Goal: Transaction & Acquisition: Book appointment/travel/reservation

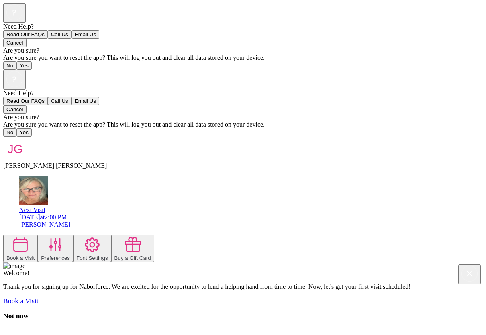
click at [38, 235] on button "Book a Visit" at bounding box center [20, 249] width 35 height 28
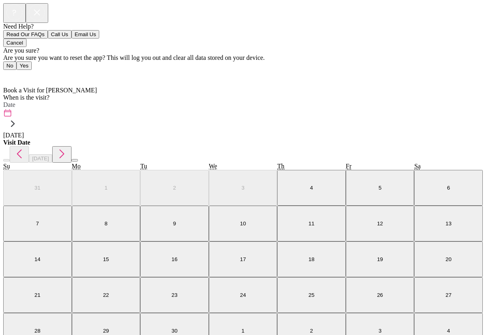
click at [15, 101] on label "Date" at bounding box center [9, 104] width 12 height 7
click at [173, 221] on abbr "9" at bounding box center [174, 224] width 3 height 6
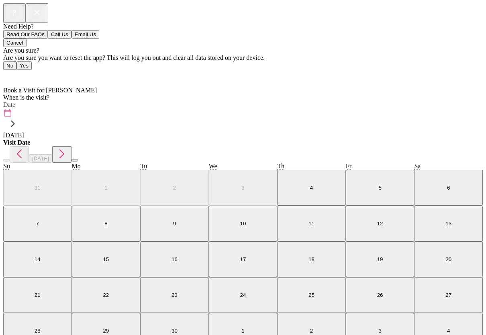
scroll to position [178, 0]
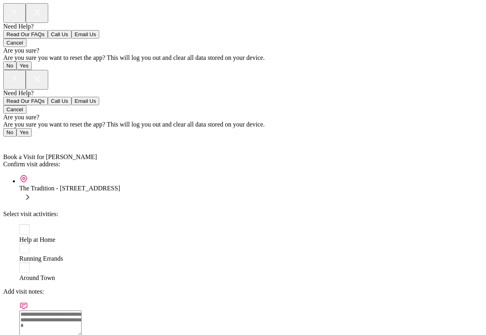
click at [27, 224] on div "Help at Home" at bounding box center [251, 233] width 464 height 19
click at [82, 311] on textarea at bounding box center [50, 324] width 62 height 26
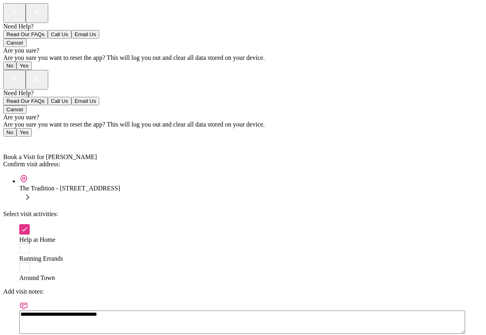
click at [32, 311] on textarea "**********" at bounding box center [242, 322] width 446 height 23
click at [225, 311] on textarea "**********" at bounding box center [242, 322] width 446 height 23
type textarea "**********"
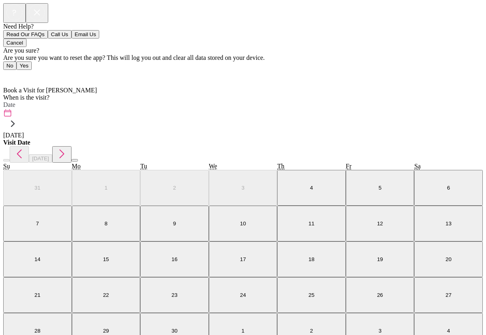
scroll to position [5, 0]
click at [15, 101] on label "Date" at bounding box center [9, 104] width 12 height 7
click at [346, 206] on button "12" at bounding box center [380, 224] width 69 height 36
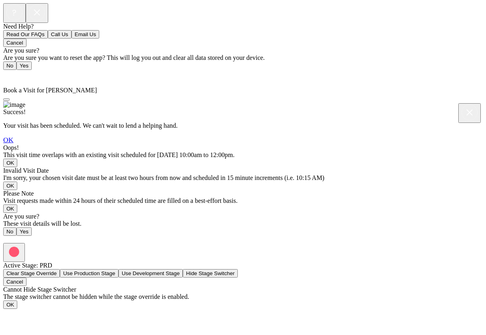
click at [13, 144] on link "OK" at bounding box center [8, 140] width 10 height 8
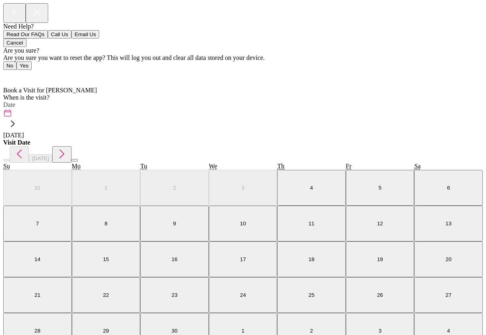
scroll to position [5, 0]
click at [15, 101] on label "Date" at bounding box center [9, 104] width 12 height 7
click at [209, 241] on button "17" at bounding box center [243, 259] width 69 height 36
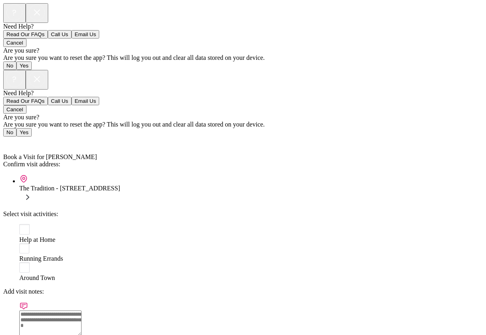
click at [23, 224] on rect at bounding box center [24, 229] width 10 height 10
click at [76, 311] on textarea at bounding box center [50, 324] width 62 height 26
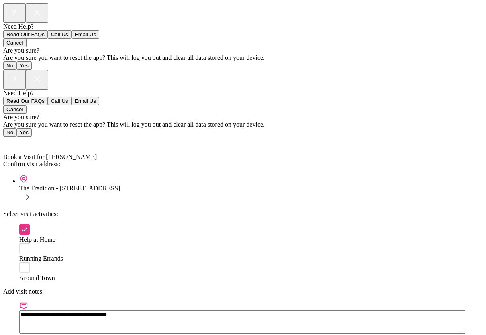
type textarea "**********"
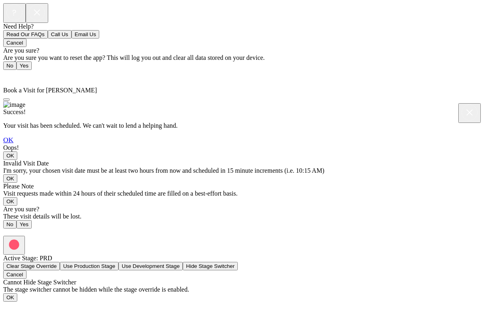
click at [13, 144] on link "OK" at bounding box center [8, 140] width 10 height 8
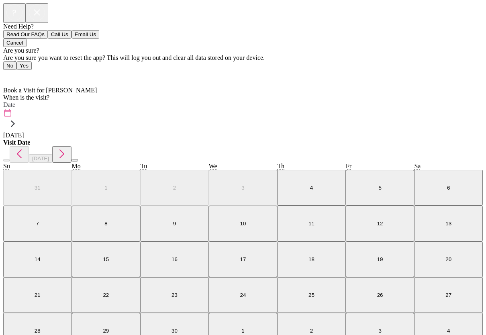
scroll to position [5, 0]
click at [15, 101] on label "Date" at bounding box center [9, 104] width 12 height 7
click at [377, 256] on abbr "19" at bounding box center [380, 259] width 6 height 6
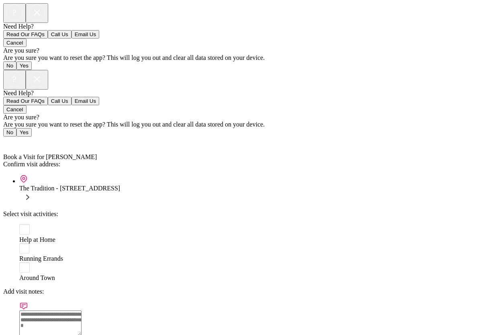
click at [25, 224] on div "Help at Home" at bounding box center [251, 233] width 464 height 19
click at [82, 311] on textarea at bounding box center [50, 324] width 62 height 26
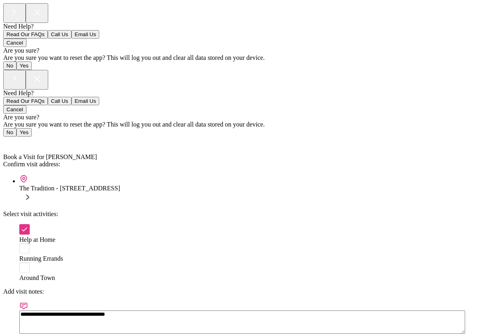
type textarea "**********"
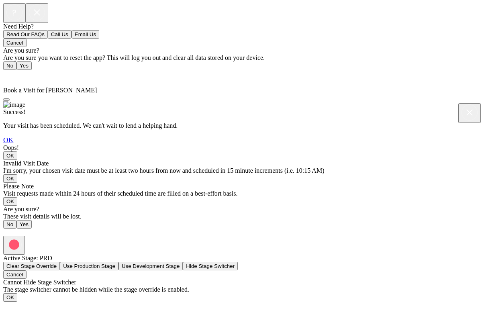
click at [13, 144] on link "OK" at bounding box center [8, 140] width 10 height 8
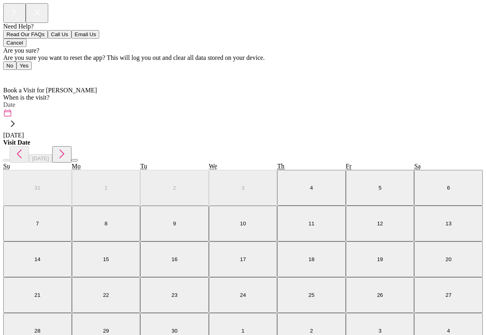
scroll to position [4, 0]
click at [15, 101] on label "Date" at bounding box center [9, 104] width 12 height 7
click at [68, 147] on icon "button" at bounding box center [61, 153] width 13 height 13
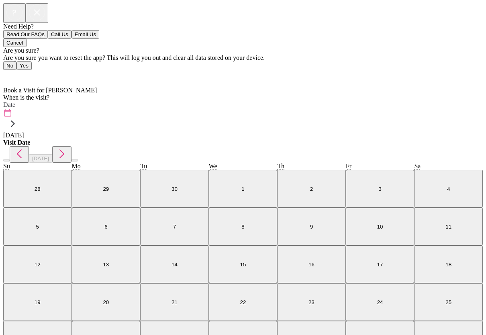
click at [377, 224] on abbr "10" at bounding box center [380, 227] width 6 height 6
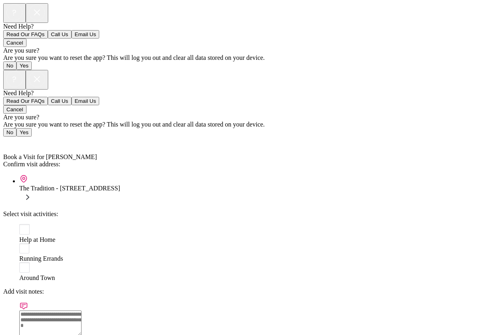
click at [21, 224] on rect at bounding box center [24, 229] width 10 height 10
click at [82, 311] on textarea at bounding box center [50, 324] width 62 height 26
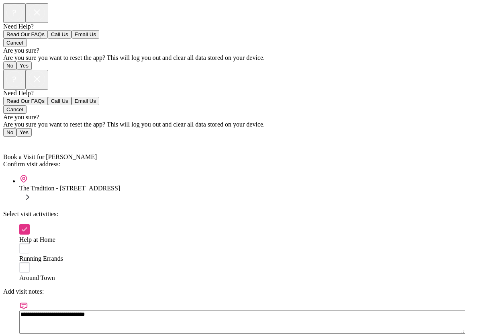
type textarea "**********"
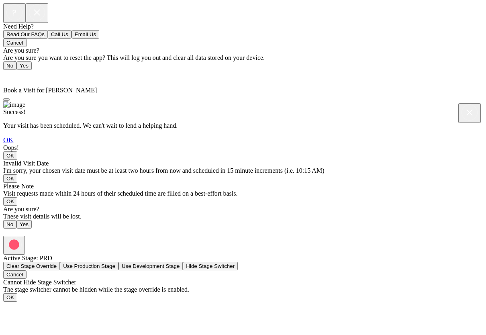
click at [13, 144] on link "OK" at bounding box center [8, 140] width 10 height 8
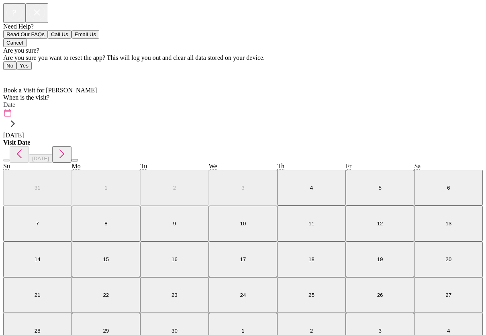
click at [15, 101] on label "Date" at bounding box center [9, 104] width 12 height 7
click at [68, 147] on icon "button" at bounding box center [61, 153] width 13 height 13
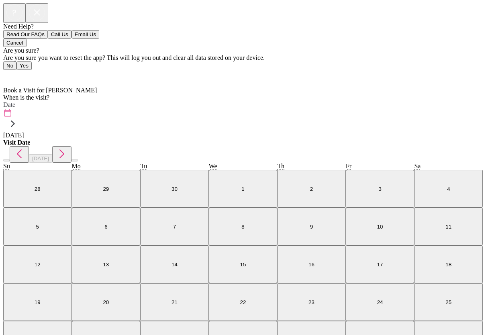
click at [76, 245] on button "13" at bounding box center [106, 264] width 69 height 38
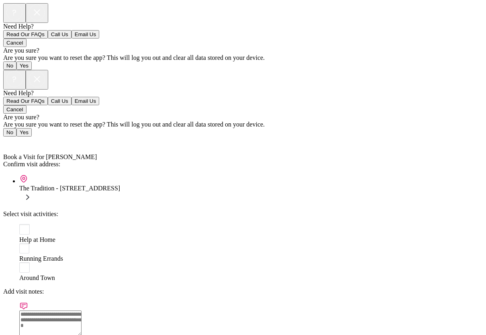
click at [22, 224] on rect at bounding box center [24, 229] width 10 height 10
click at [82, 311] on textarea at bounding box center [50, 324] width 62 height 26
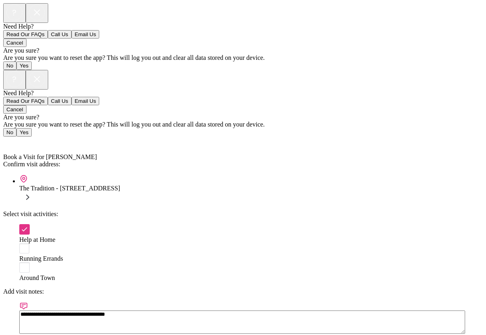
type textarea "**********"
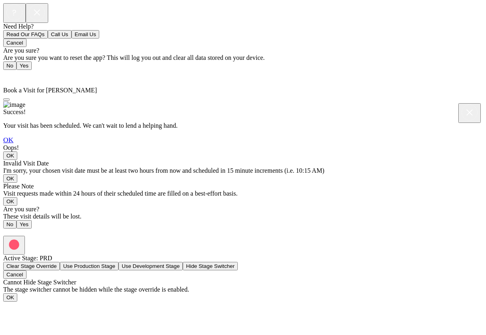
click at [13, 144] on link "OK" at bounding box center [8, 140] width 10 height 8
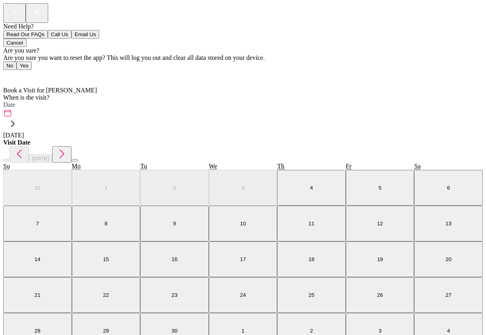
scroll to position [5, 0]
click at [135, 108] on div "[DATE]" at bounding box center [243, 123] width 480 height 31
click at [68, 147] on icon "button" at bounding box center [61, 153] width 13 height 13
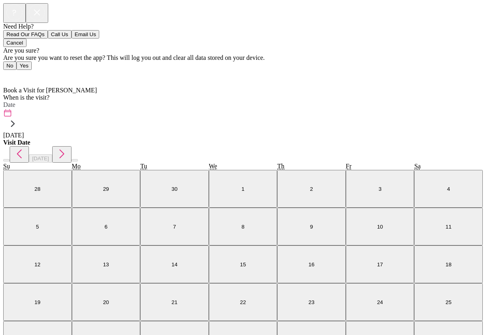
click at [209, 245] on button "15" at bounding box center [243, 264] width 69 height 38
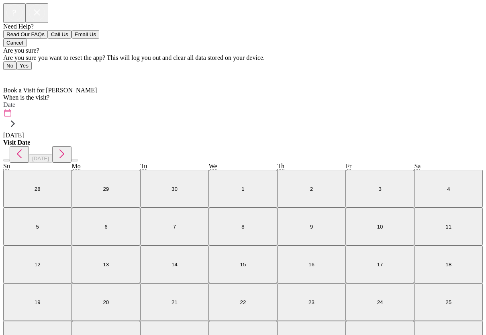
scroll to position [5, 0]
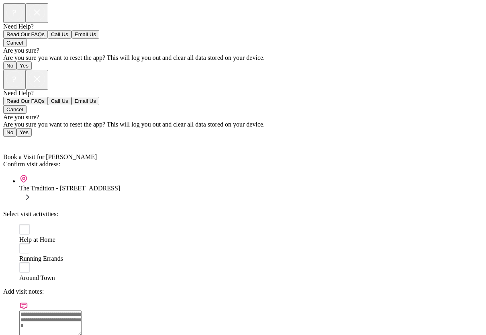
click at [24, 224] on rect at bounding box center [24, 229] width 10 height 10
click at [82, 311] on textarea at bounding box center [50, 324] width 62 height 26
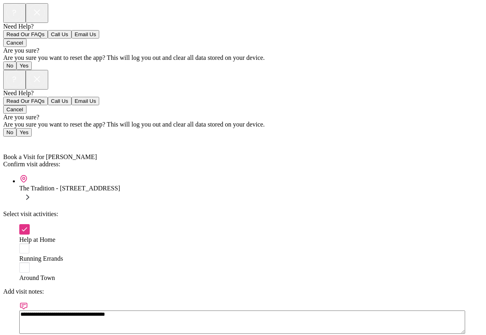
type textarea "**********"
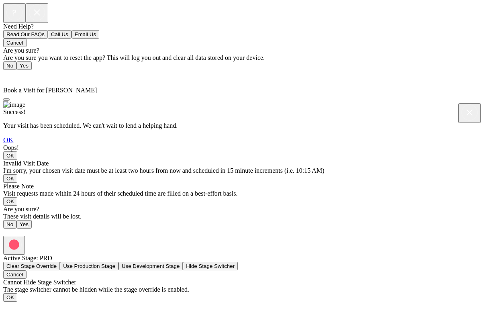
click at [13, 144] on link "OK" at bounding box center [8, 140] width 10 height 8
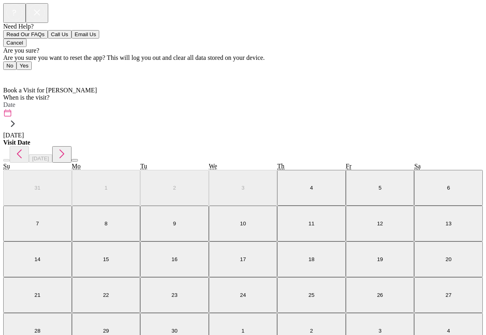
scroll to position [4, 0]
click at [15, 101] on label "Date" at bounding box center [9, 104] width 12 height 7
click at [68, 147] on icon "button" at bounding box center [61, 153] width 13 height 13
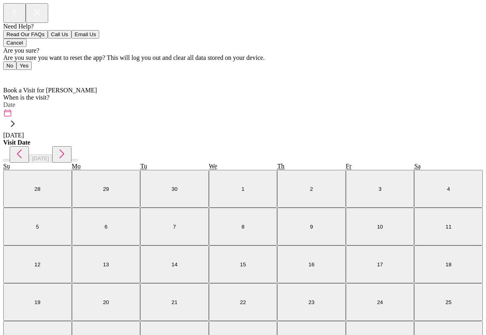
click at [346, 245] on button "17" at bounding box center [380, 264] width 69 height 38
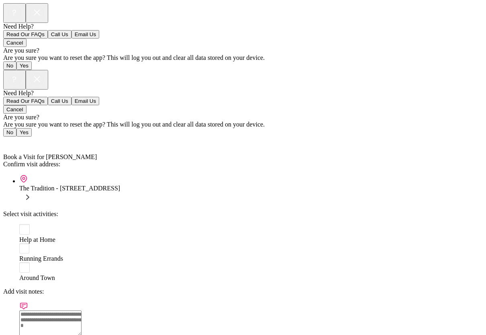
click at [20, 224] on rect at bounding box center [24, 229] width 10 height 10
click at [82, 311] on textarea at bounding box center [50, 324] width 62 height 26
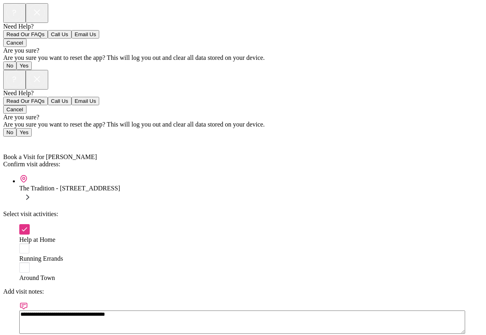
type textarea "**********"
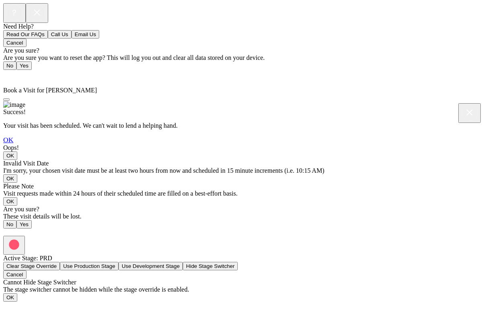
click at [13, 144] on link "OK" at bounding box center [8, 140] width 10 height 8
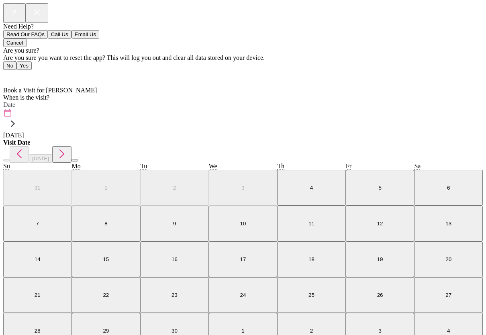
scroll to position [90, 0]
click at [227, 108] on div "[DATE]" at bounding box center [243, 123] width 480 height 31
click at [68, 147] on icon "button" at bounding box center [61, 153] width 13 height 13
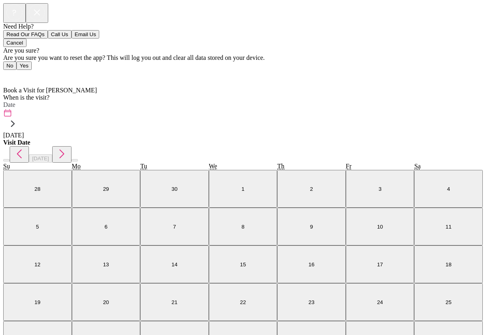
click at [377, 335] on abbr "31" at bounding box center [380, 340] width 6 height 6
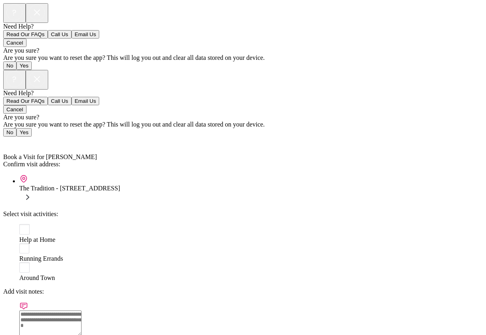
click at [22, 224] on rect at bounding box center [24, 229] width 10 height 10
click at [82, 311] on textarea at bounding box center [50, 324] width 62 height 26
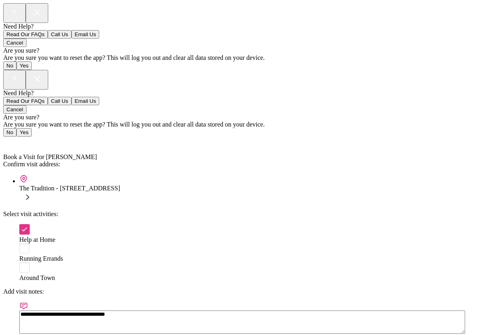
type textarea "**********"
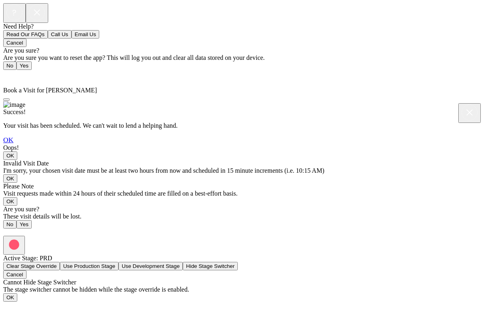
click at [13, 144] on link "OK" at bounding box center [8, 140] width 10 height 8
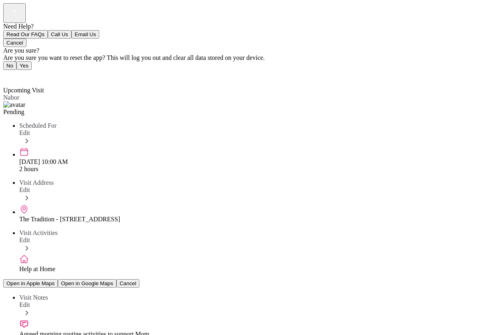
click at [14, 72] on span "Back" at bounding box center [14, 75] width 13 height 7
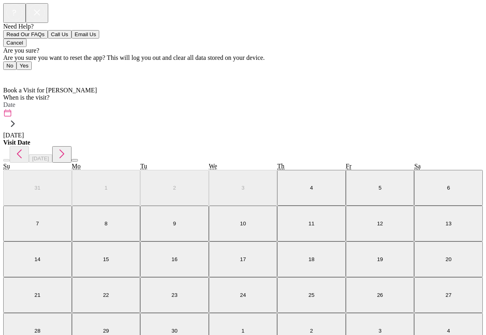
scroll to position [5, 0]
click at [219, 108] on div "[DATE]" at bounding box center [243, 123] width 480 height 31
click at [74, 241] on button "15" at bounding box center [106, 259] width 69 height 36
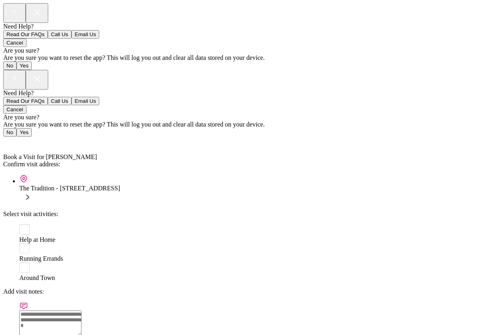
click at [29, 224] on div "Help at Home" at bounding box center [251, 233] width 464 height 19
click at [71, 311] on textarea at bounding box center [50, 324] width 62 height 26
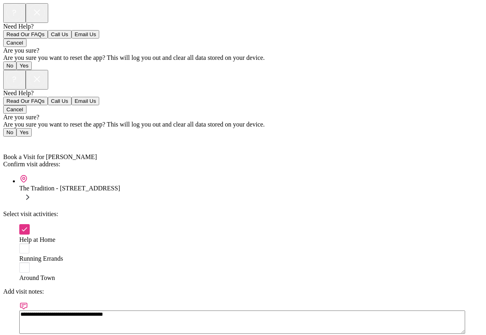
type textarea "**********"
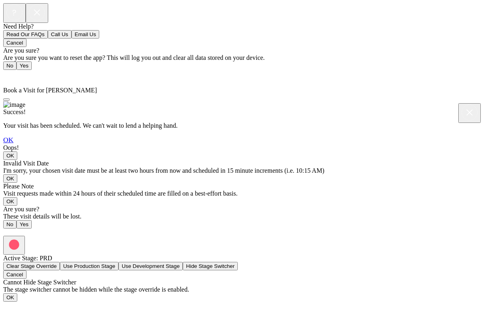
click at [13, 144] on link "OK" at bounding box center [8, 140] width 10 height 8
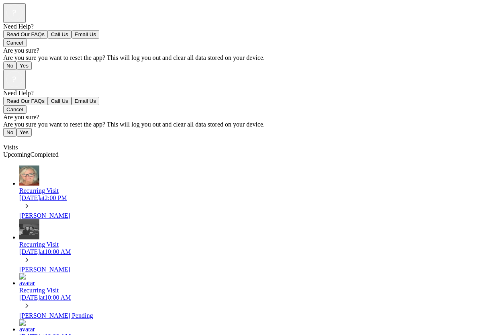
scroll to position [601, 0]
